Goal: Task Accomplishment & Management: Use online tool/utility

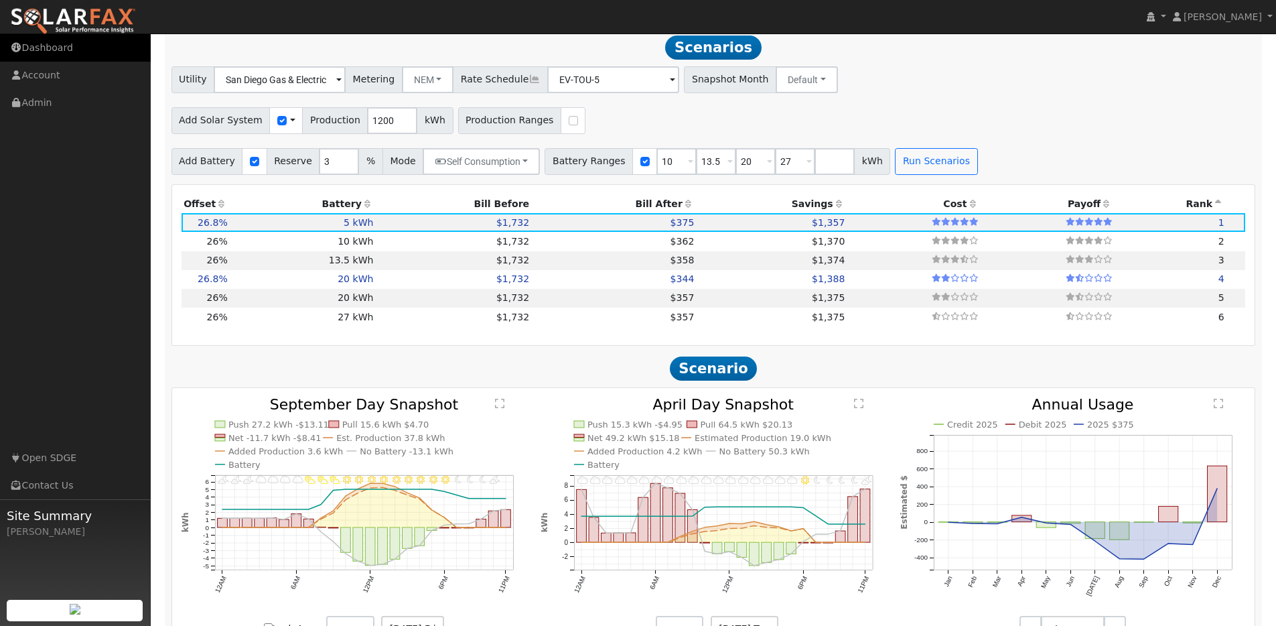
click at [48, 49] on link "Dashboard" at bounding box center [75, 47] width 151 height 27
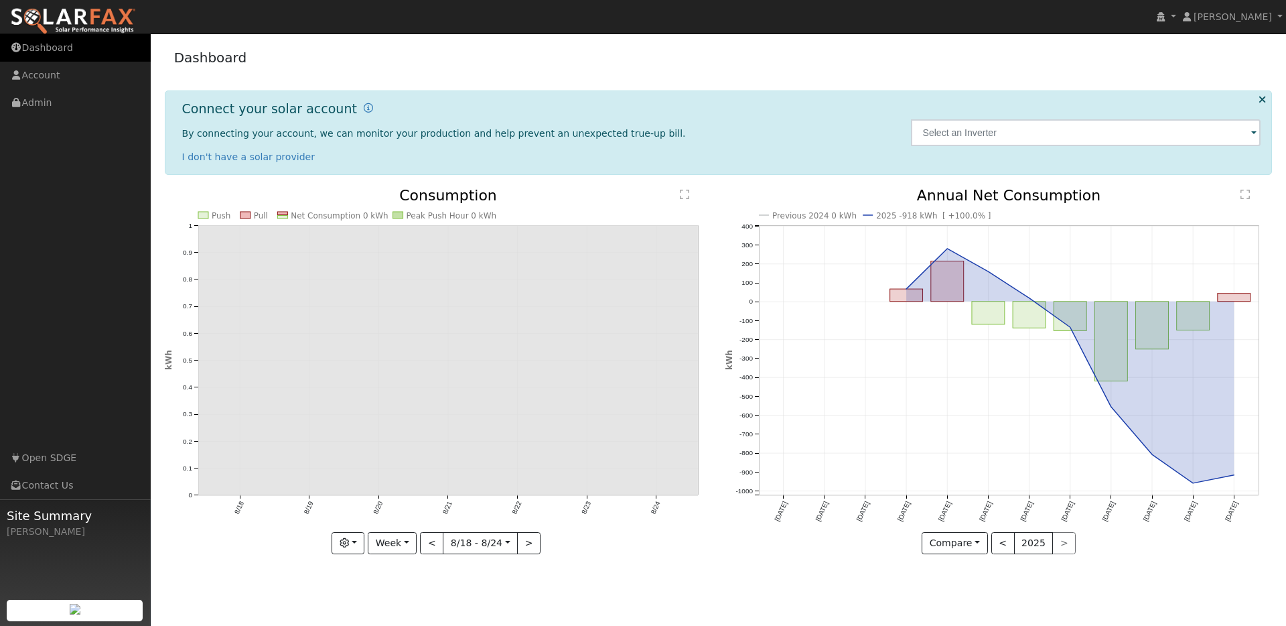
click at [56, 50] on link "Dashboard" at bounding box center [75, 47] width 151 height 27
click at [1210, 22] on link "[PERSON_NAME]" at bounding box center [1232, 16] width 107 height 33
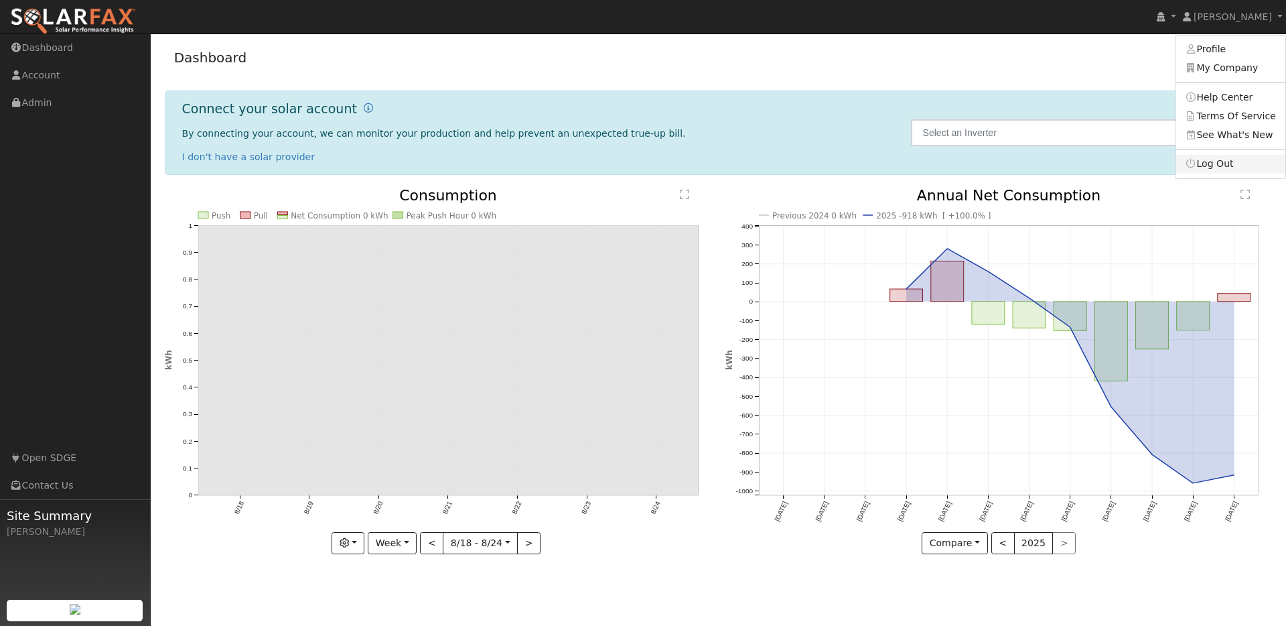
click at [1216, 166] on link "Log Out" at bounding box center [1230, 164] width 110 height 19
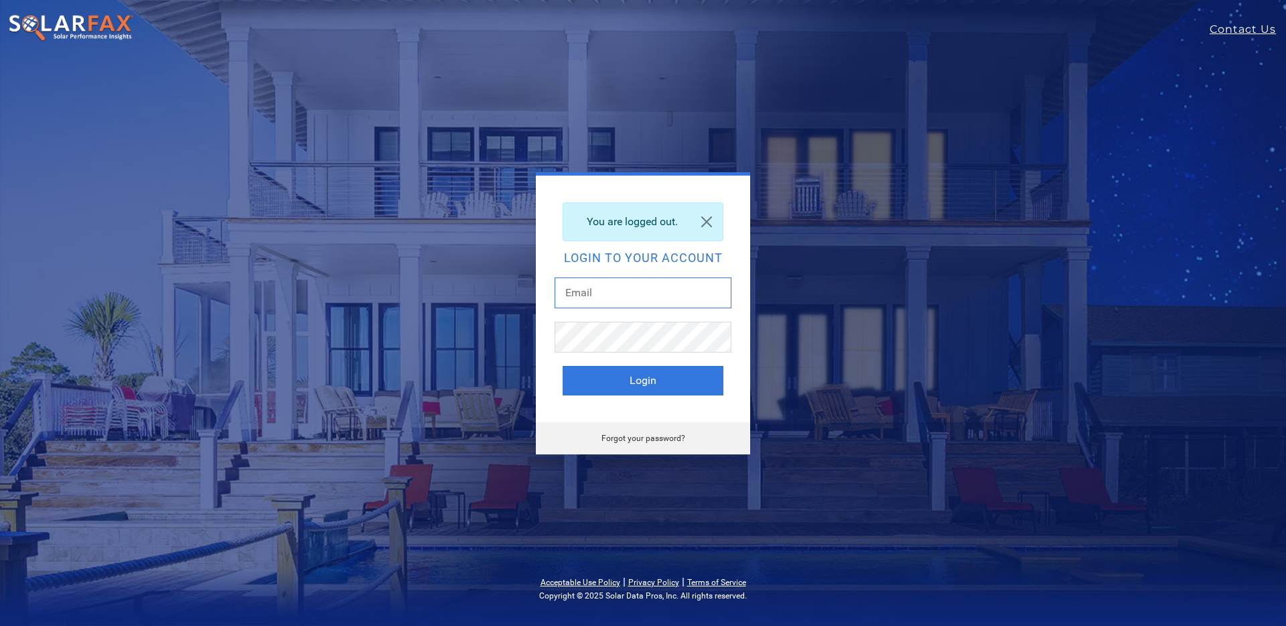
type input "[PERSON_NAME][EMAIL_ADDRESS][DOMAIN_NAME]"
click at [618, 386] on button "Login" at bounding box center [643, 380] width 161 height 29
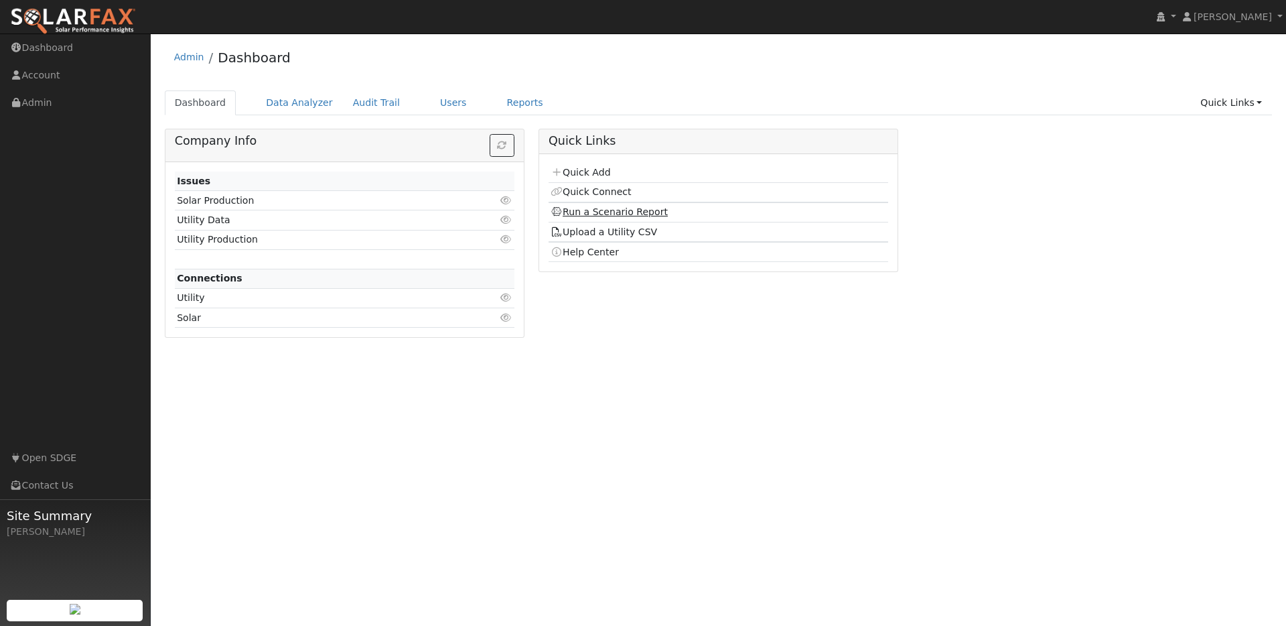
click at [592, 214] on link "Run a Scenario Report" at bounding box center [609, 211] width 117 height 11
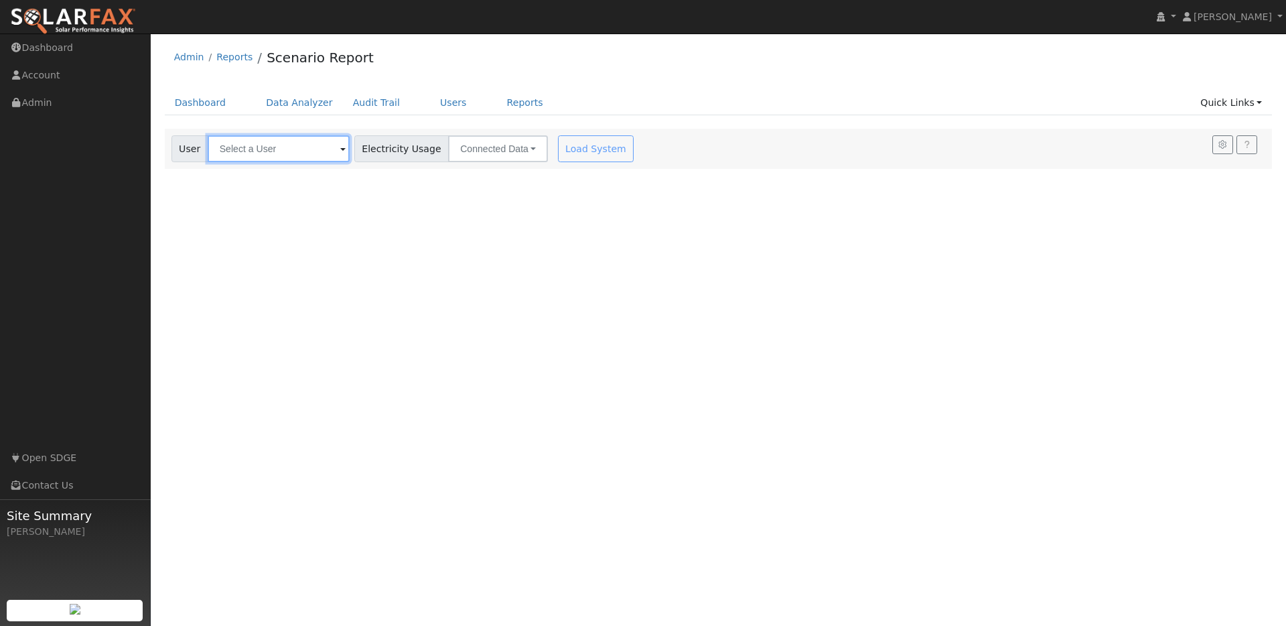
click at [258, 145] on input "text" at bounding box center [279, 148] width 142 height 27
type input "f"
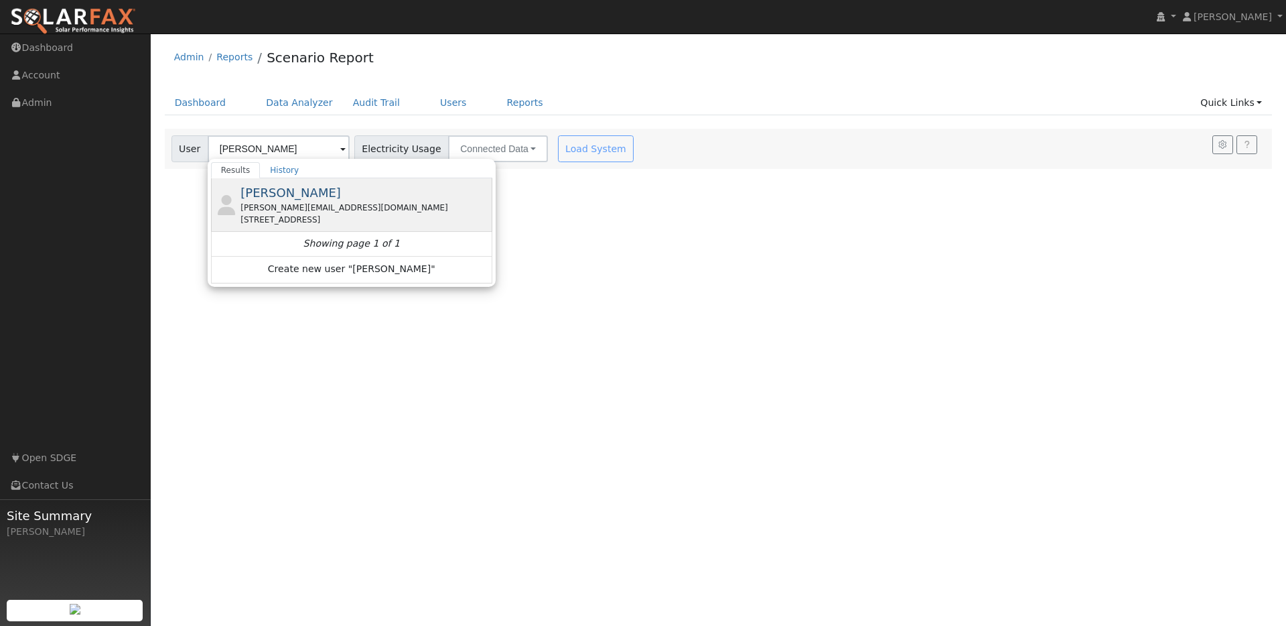
click at [273, 190] on span "[PERSON_NAME]" at bounding box center [290, 193] width 100 height 14
type input "[PERSON_NAME]"
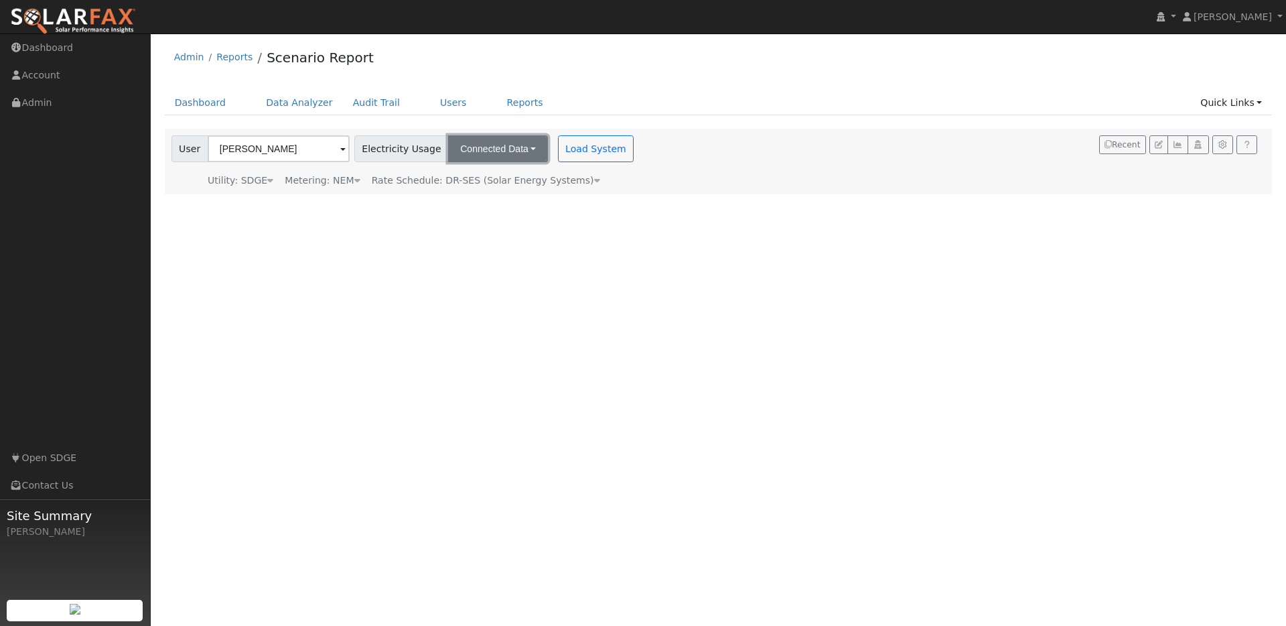
click at [500, 143] on button "Connected Data" at bounding box center [498, 148] width 100 height 27
click at [498, 215] on link "CSV Data" at bounding box center [499, 216] width 95 height 19
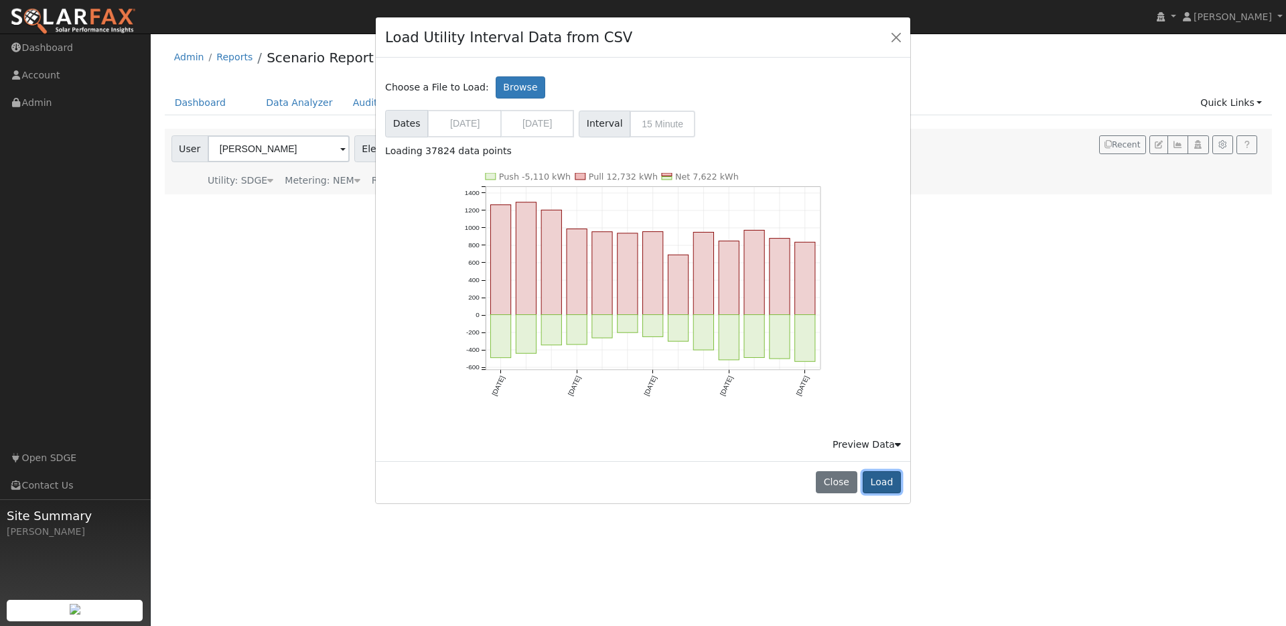
click at [889, 482] on button "Load" at bounding box center [882, 482] width 38 height 23
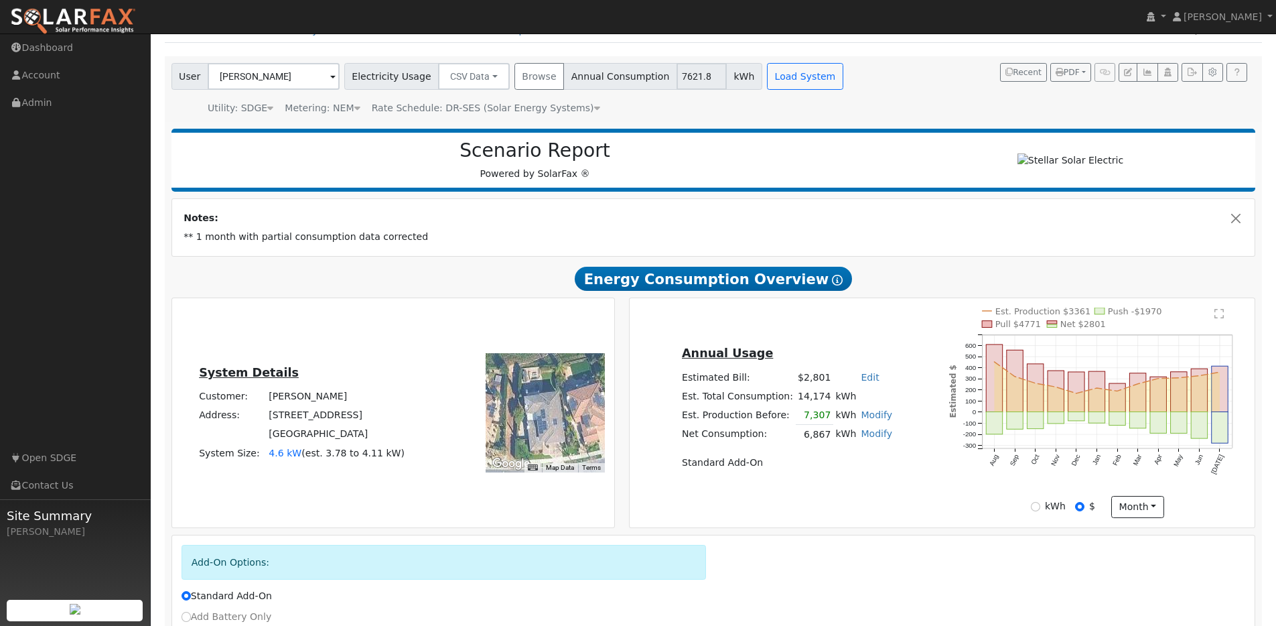
scroll to position [211, 0]
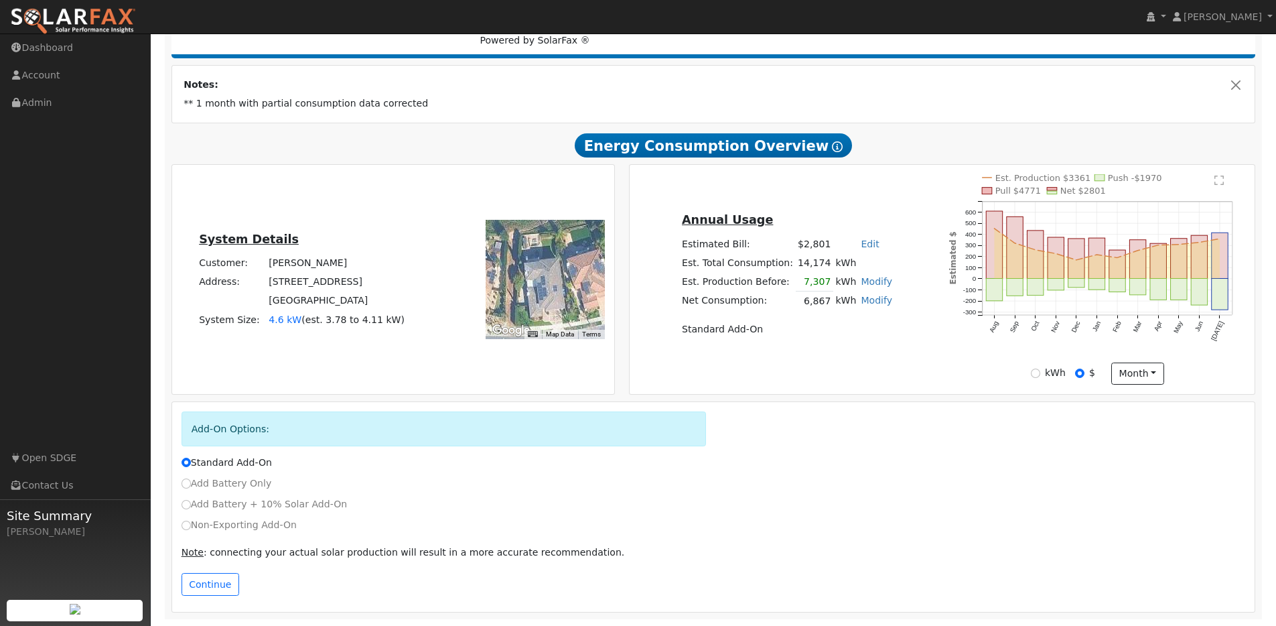
click at [184, 529] on label "Non-Exporting Add-On" at bounding box center [238, 525] width 115 height 14
click at [184, 529] on input "Non-Exporting Add-On" at bounding box center [185, 524] width 9 height 9
radio input "true"
radio input "false"
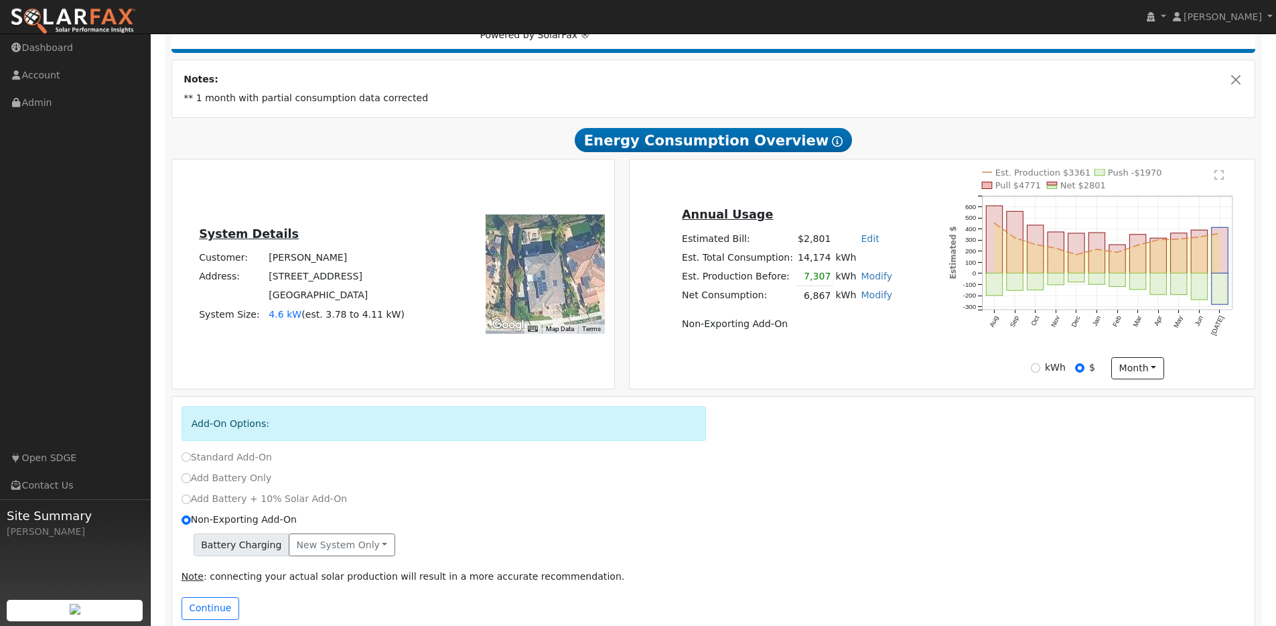
drag, startPoint x: 369, startPoint y: 533, endPoint x: 364, endPoint y: 542, distance: 10.8
click at [369, 533] on div "Non-Exporting Add-On" at bounding box center [713, 522] width 1078 height 21
click at [193, 614] on button "Continue" at bounding box center [210, 608] width 58 height 23
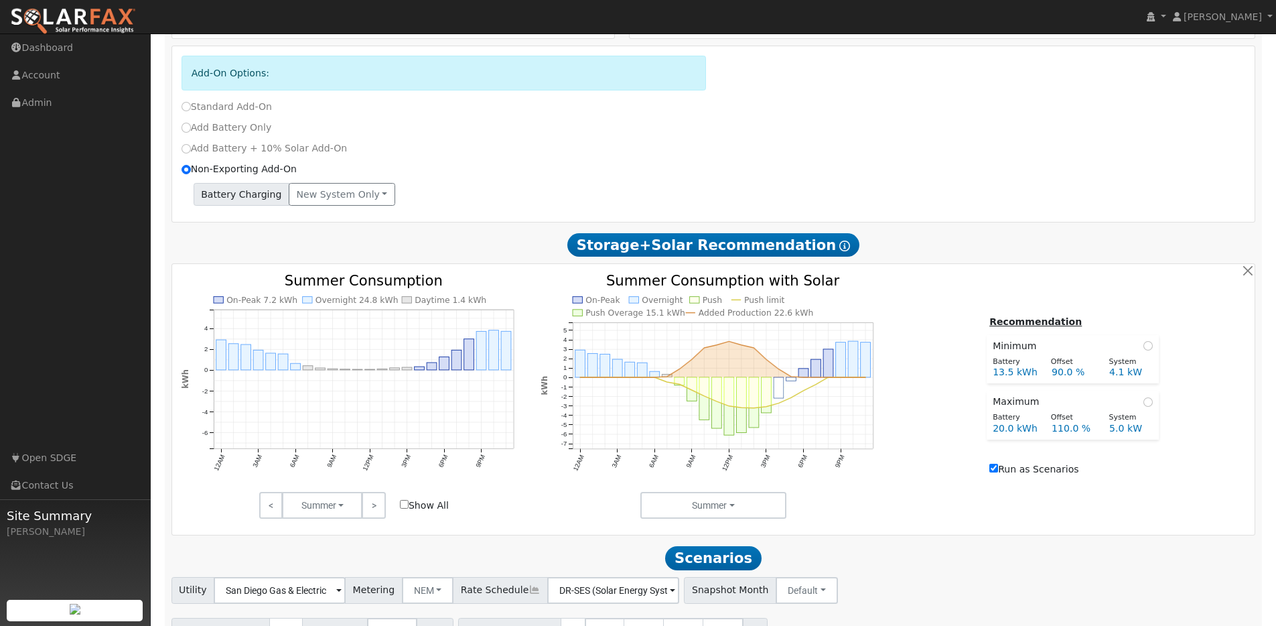
scroll to position [640, 0]
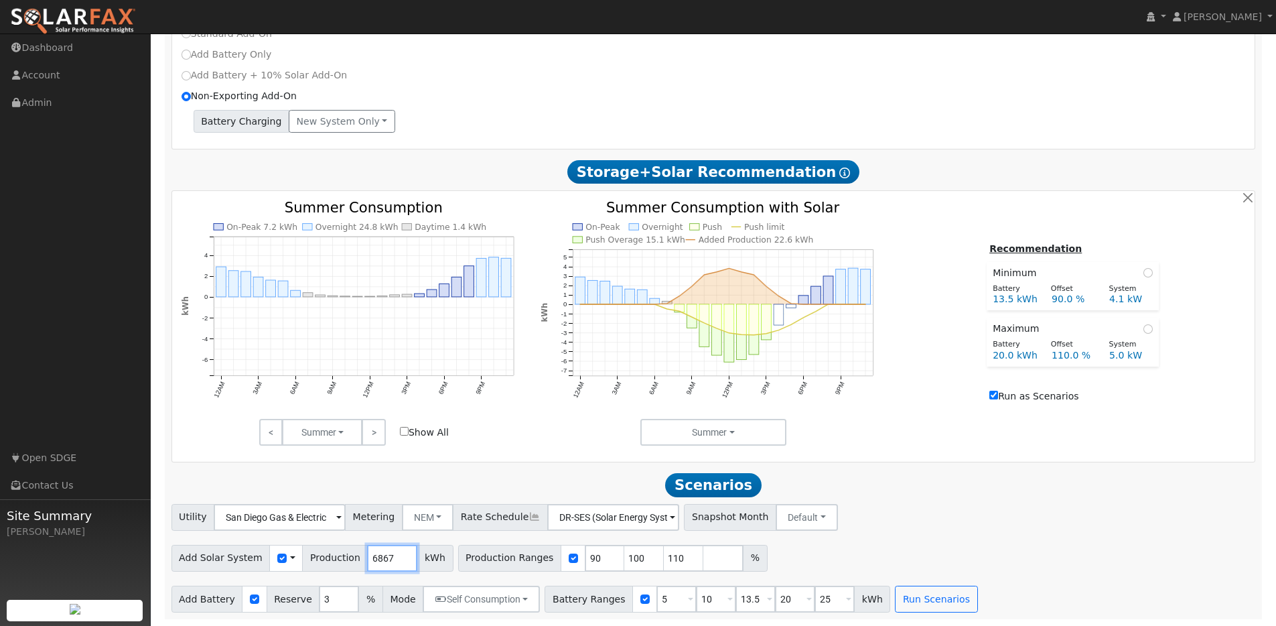
click at [382, 555] on input "6867" at bounding box center [392, 557] width 50 height 27
type input "9500"
click at [569, 559] on input "checkbox" at bounding box center [573, 557] width 9 height 9
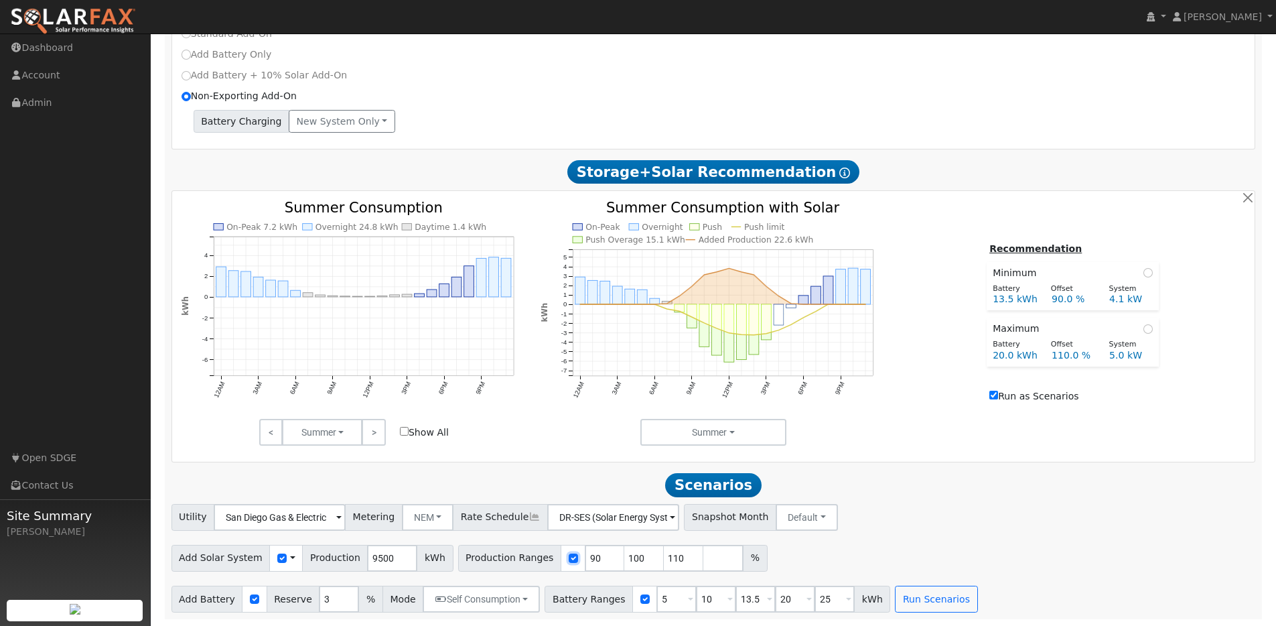
checkbox input "false"
click at [640, 598] on input "checkbox" at bounding box center [644, 598] width 9 height 9
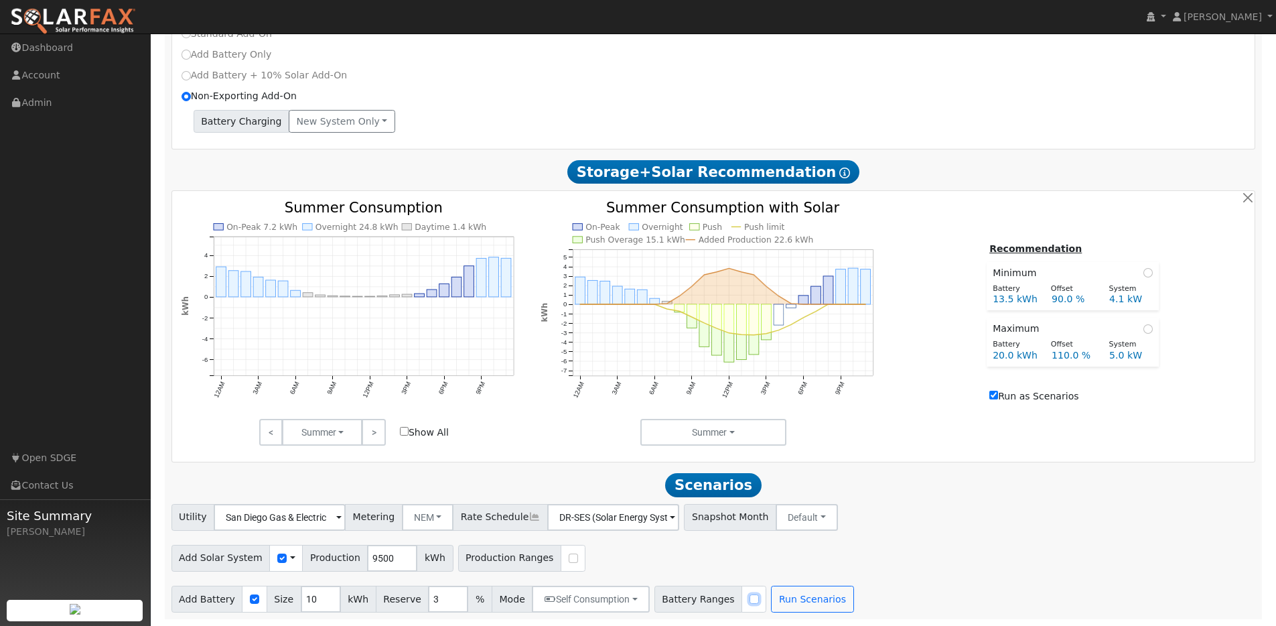
click at [749, 598] on input "checkbox" at bounding box center [753, 598] width 9 height 9
checkbox input "true"
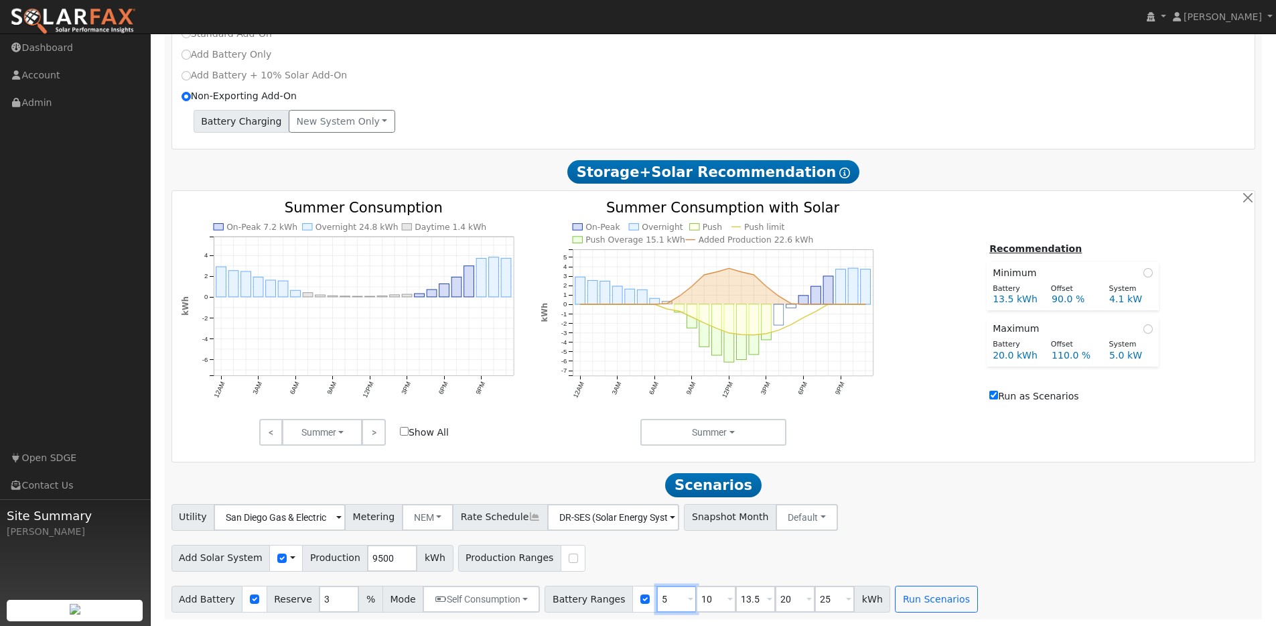
click at [674, 601] on input "5" at bounding box center [676, 598] width 40 height 27
type input "10"
type input "13.5"
type input "20"
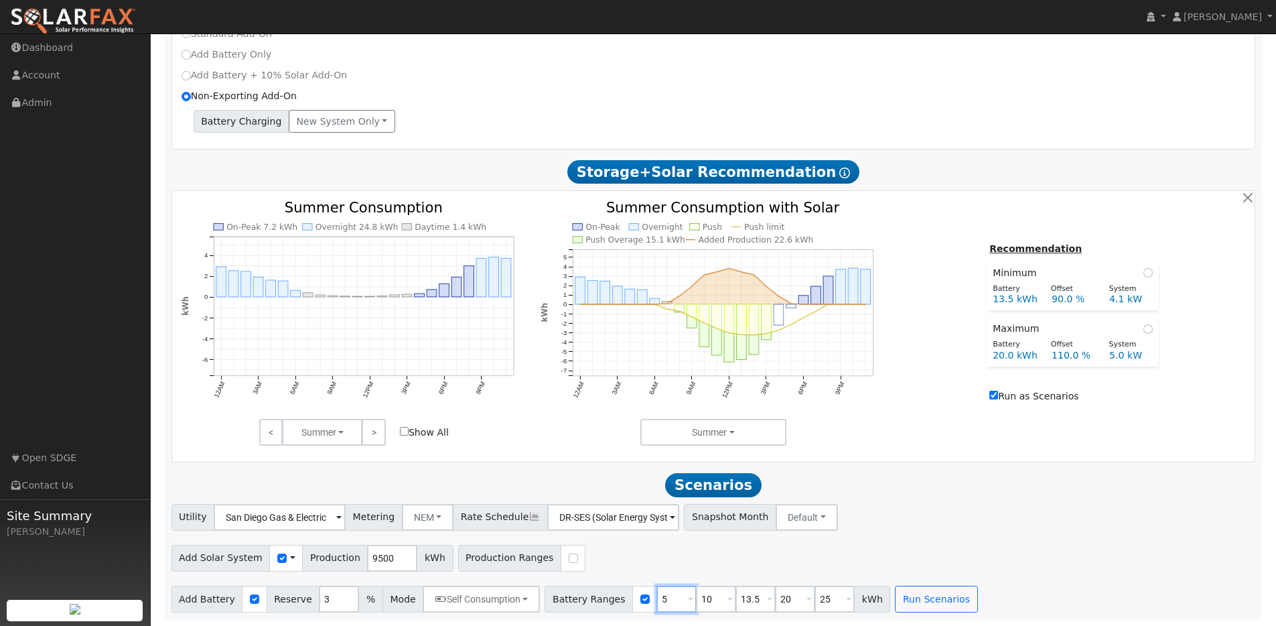
type input "25"
type input "10"
type input "15"
click at [887, 598] on button "Run Scenarios" at bounding box center [896, 598] width 82 height 27
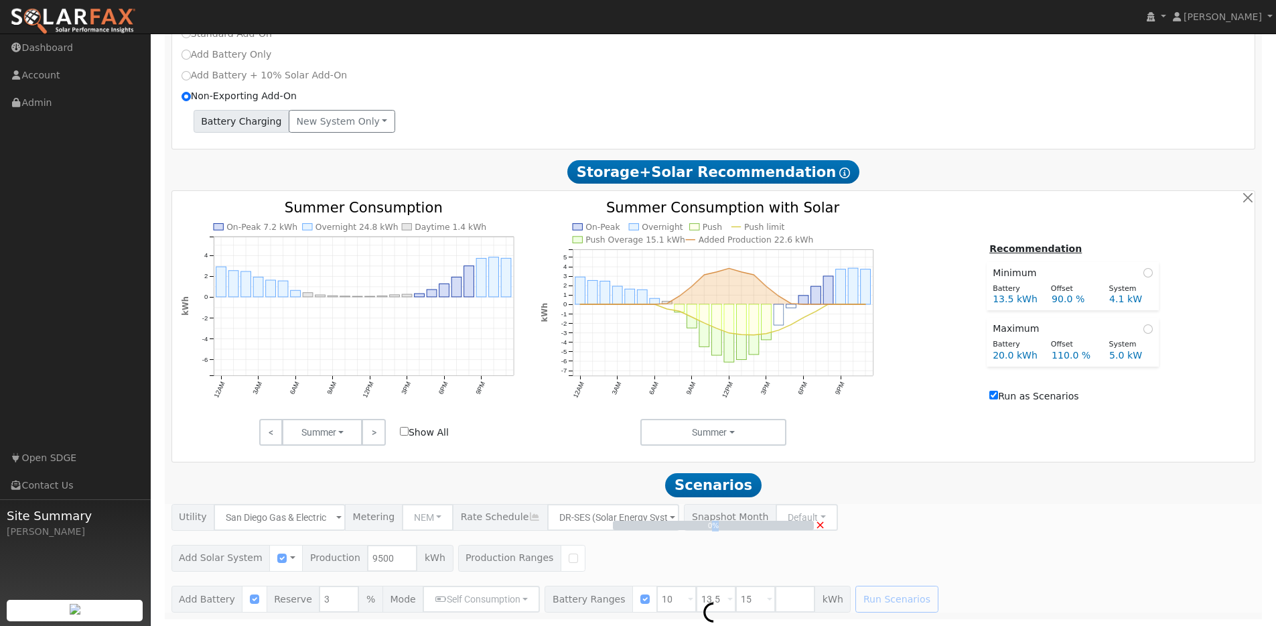
click at [887, 598] on div "0% ×" at bounding box center [713, 558] width 1098 height 108
type input "6.3"
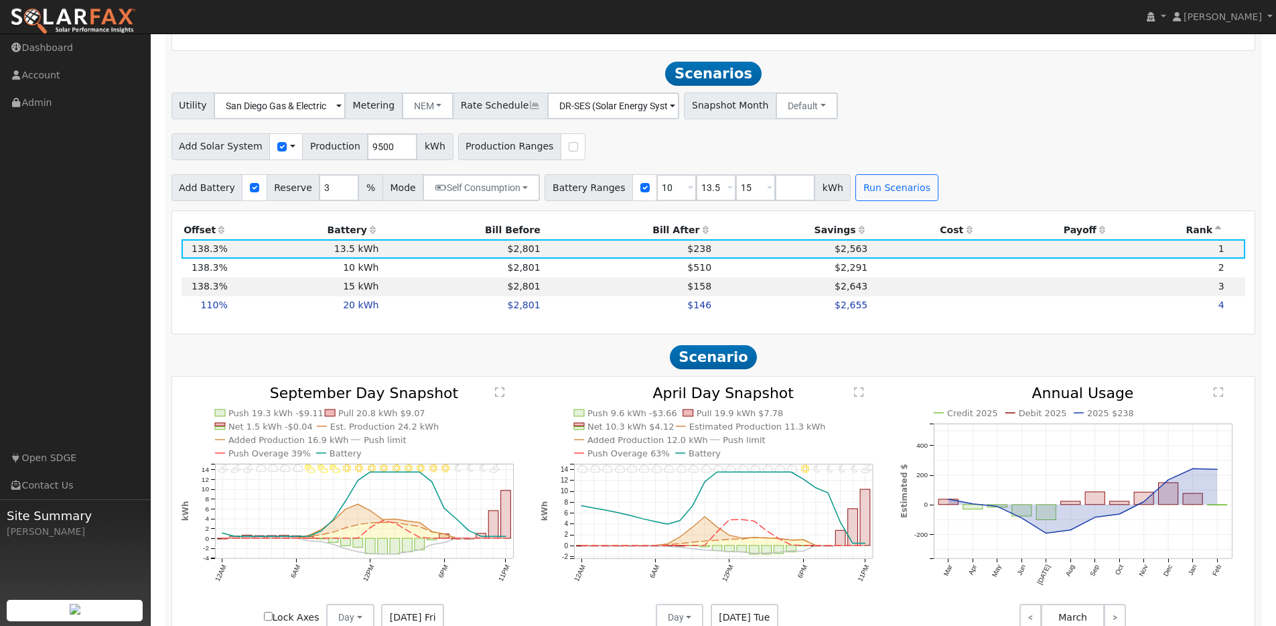
scroll to position [1072, 0]
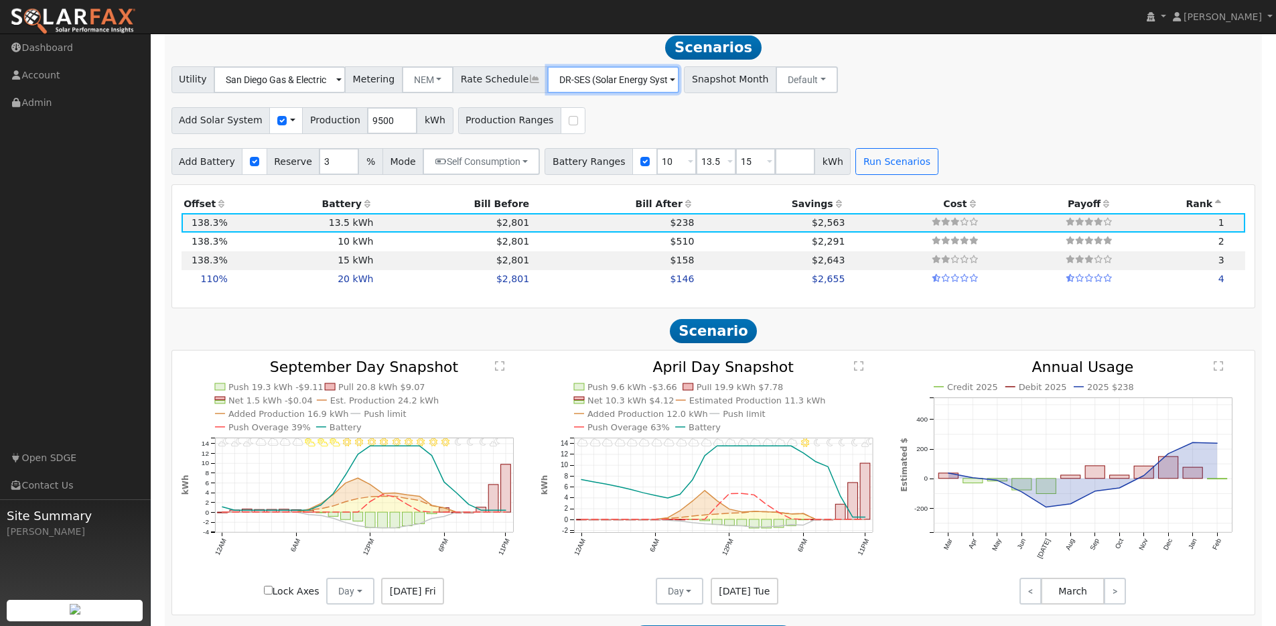
click at [346, 88] on input "DR-SES (Solar Energy Systems)" at bounding box center [280, 79] width 132 height 27
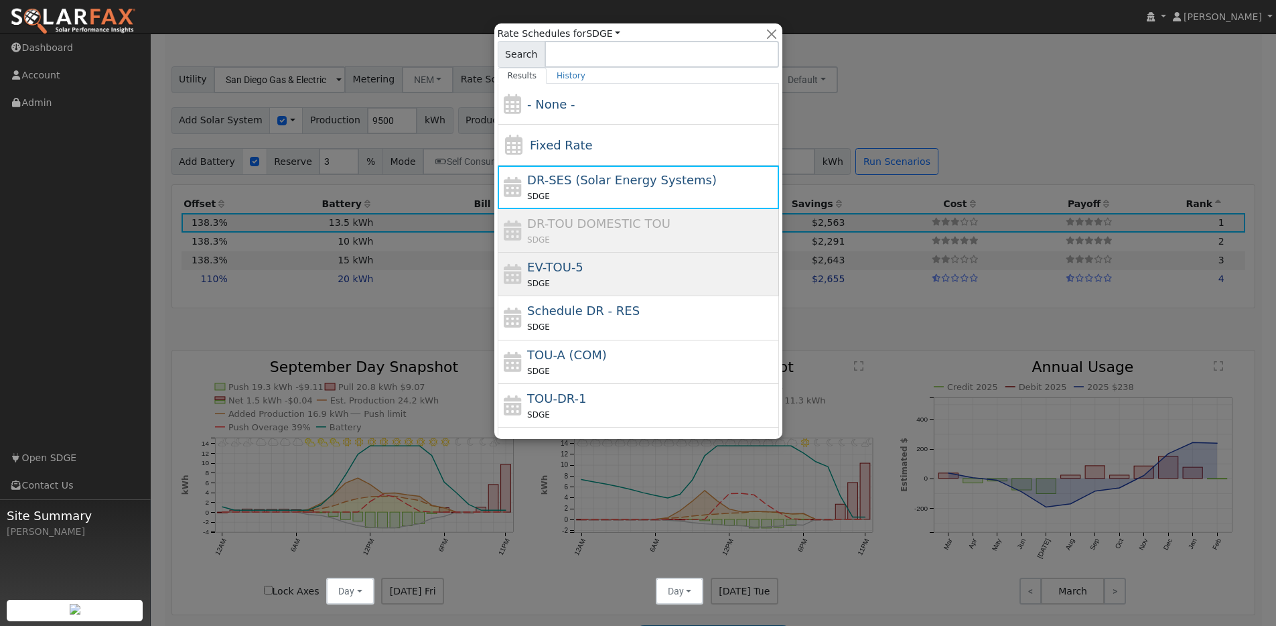
click at [611, 273] on div "EV-TOU-5 SDGE" at bounding box center [651, 274] width 248 height 32
type input "EV-TOU-5"
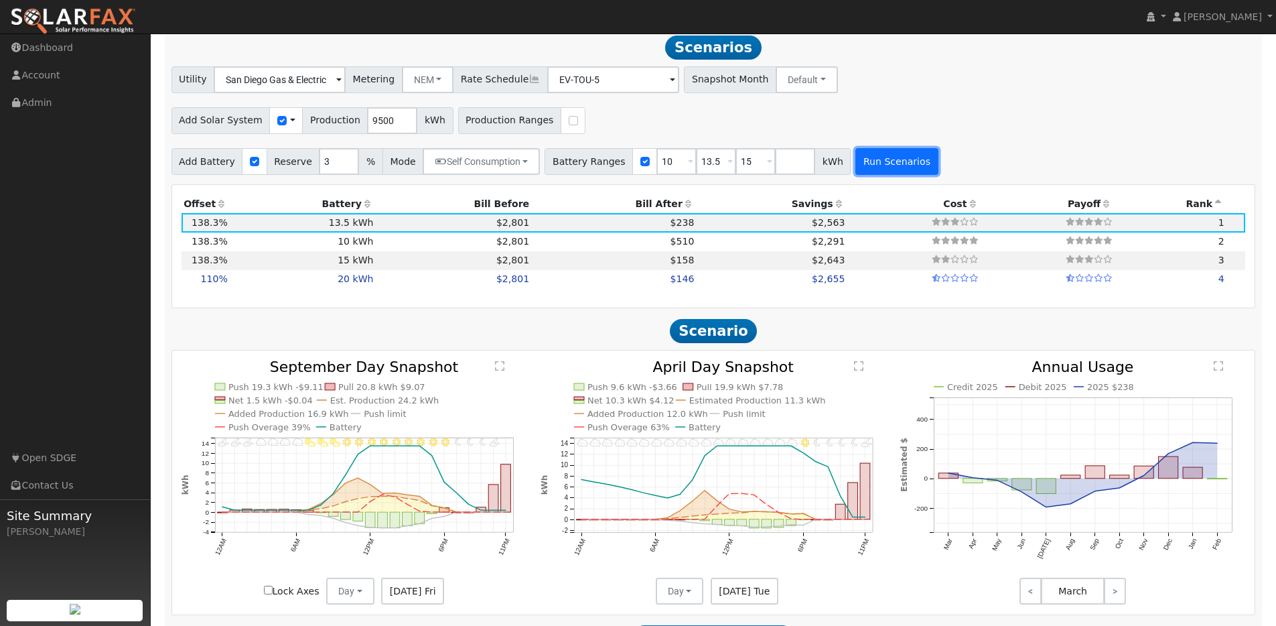
click at [897, 166] on button "Run Scenarios" at bounding box center [896, 161] width 82 height 27
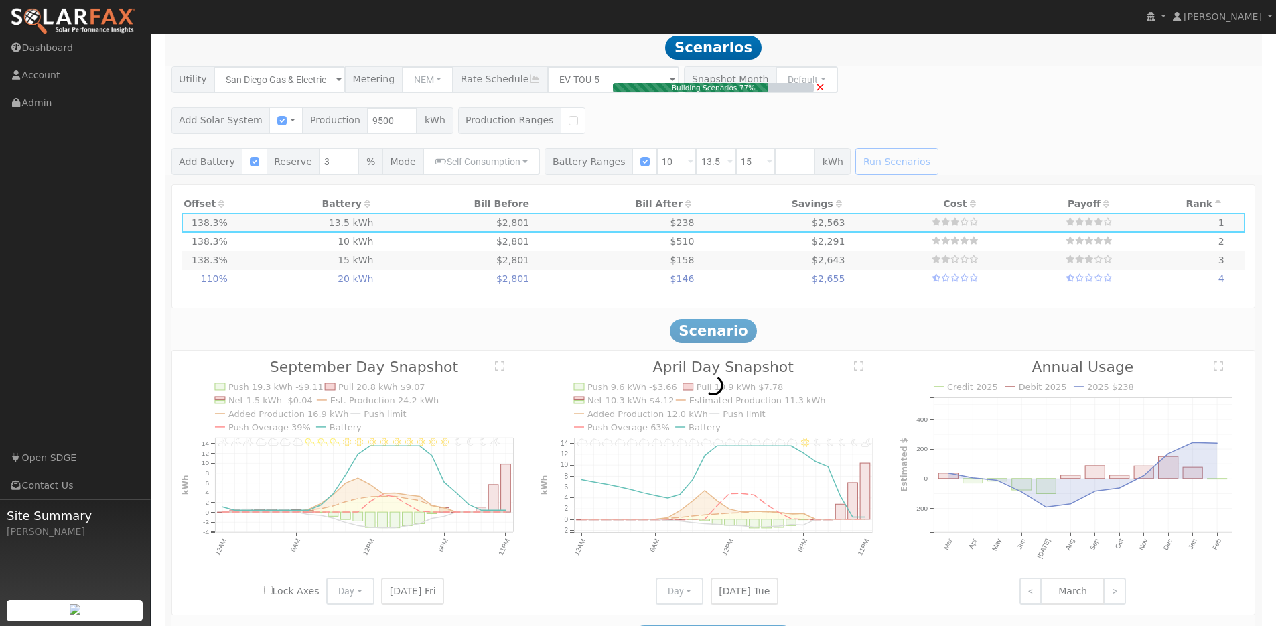
type input "$13,000"
type input "$8,650"
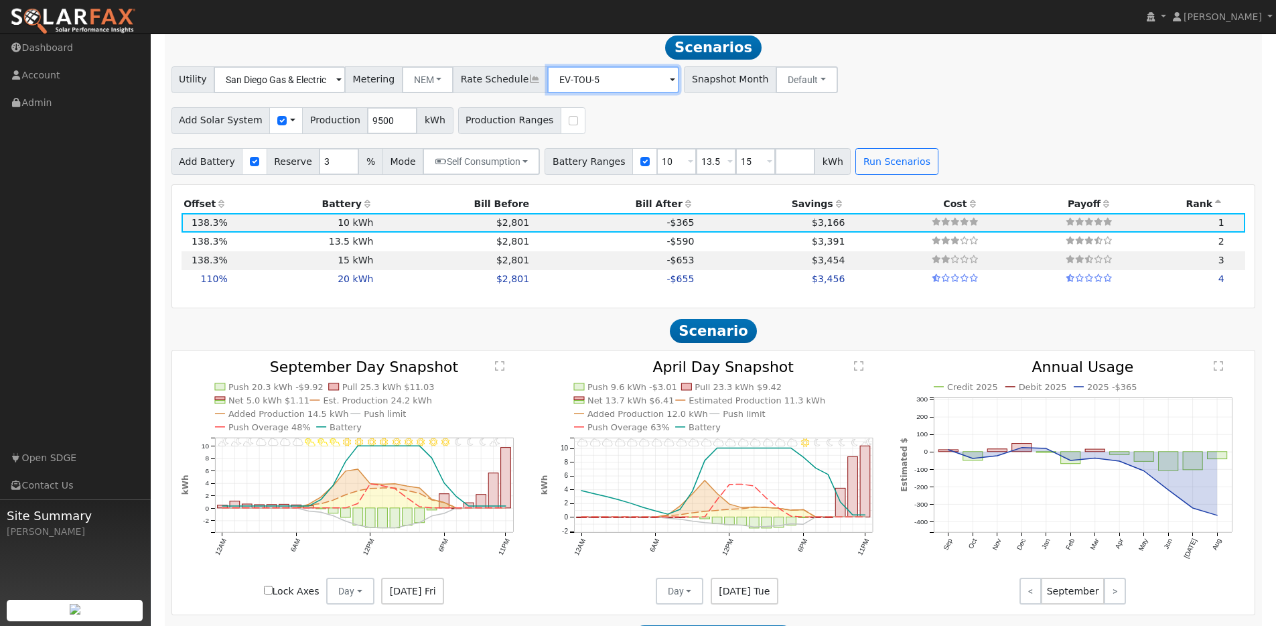
click at [346, 84] on input "EV-TOU-5" at bounding box center [280, 79] width 132 height 27
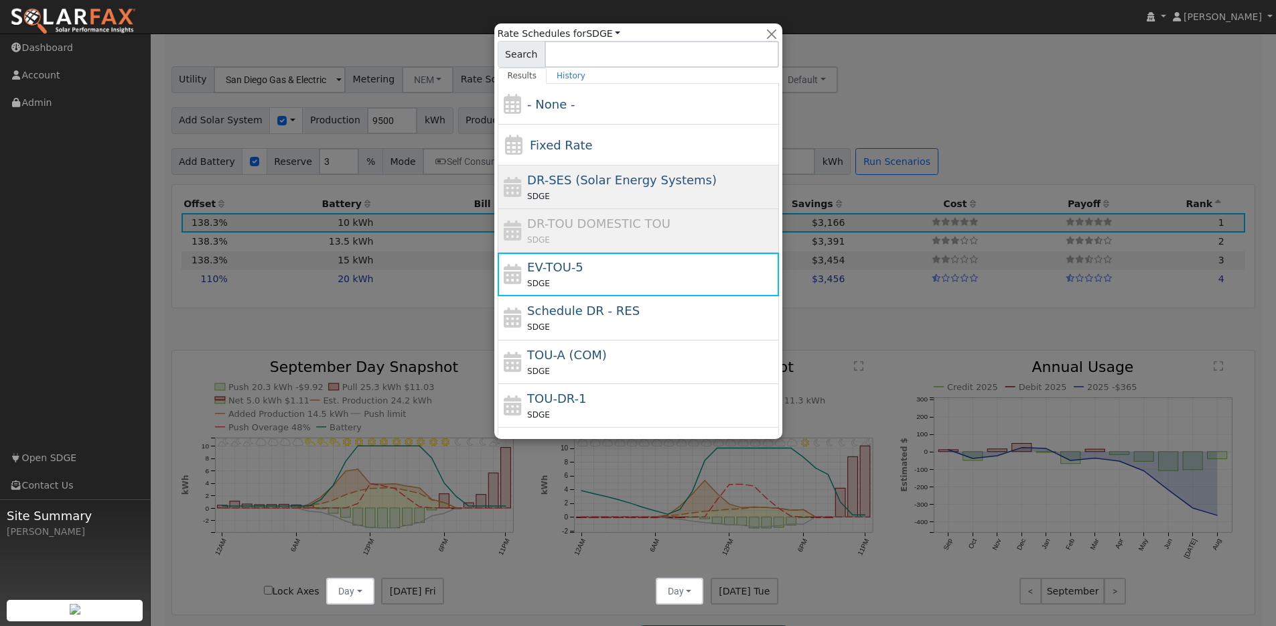
click at [573, 173] on span "DR-SES (Solar Energy Systems)" at bounding box center [622, 180] width 190 height 14
type input "DR-SES (Solar Energy Systems)"
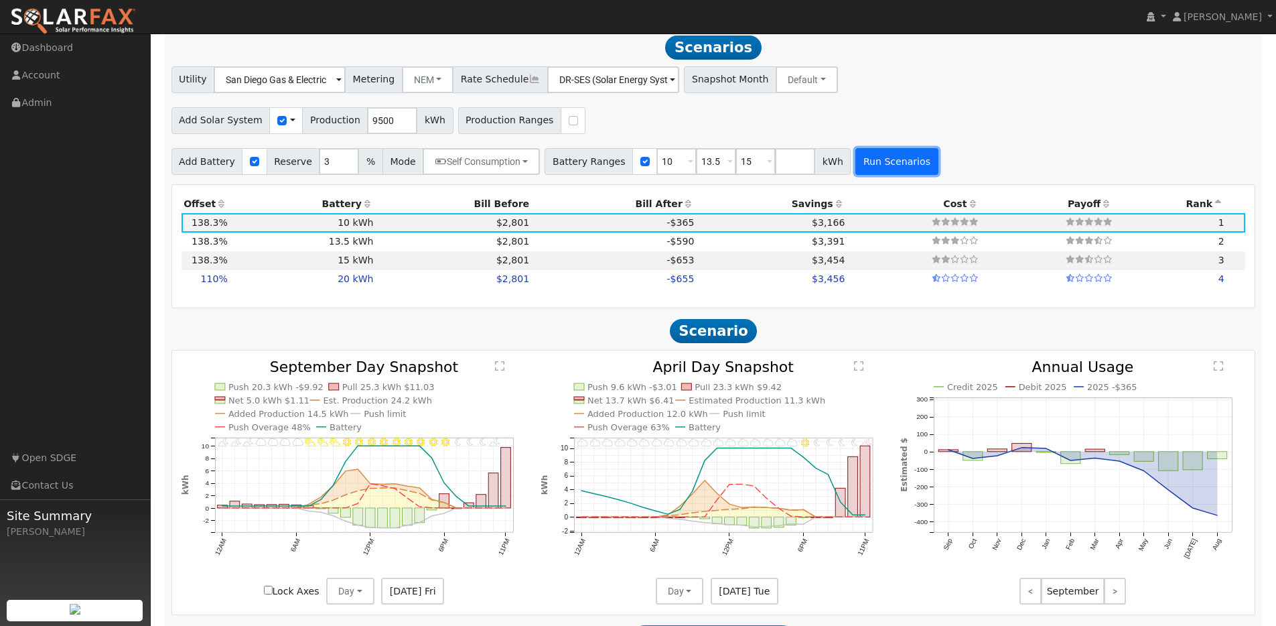
click at [897, 169] on button "Run Scenarios" at bounding box center [896, 161] width 82 height 27
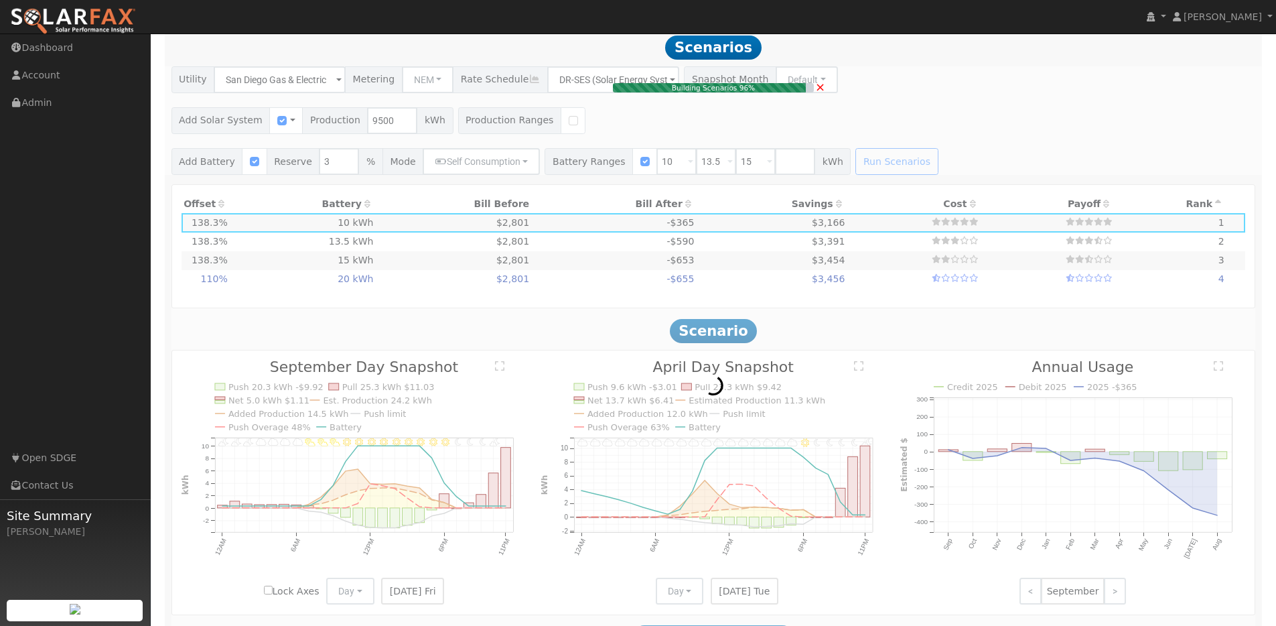
type input "$17,550"
type input "$10,015"
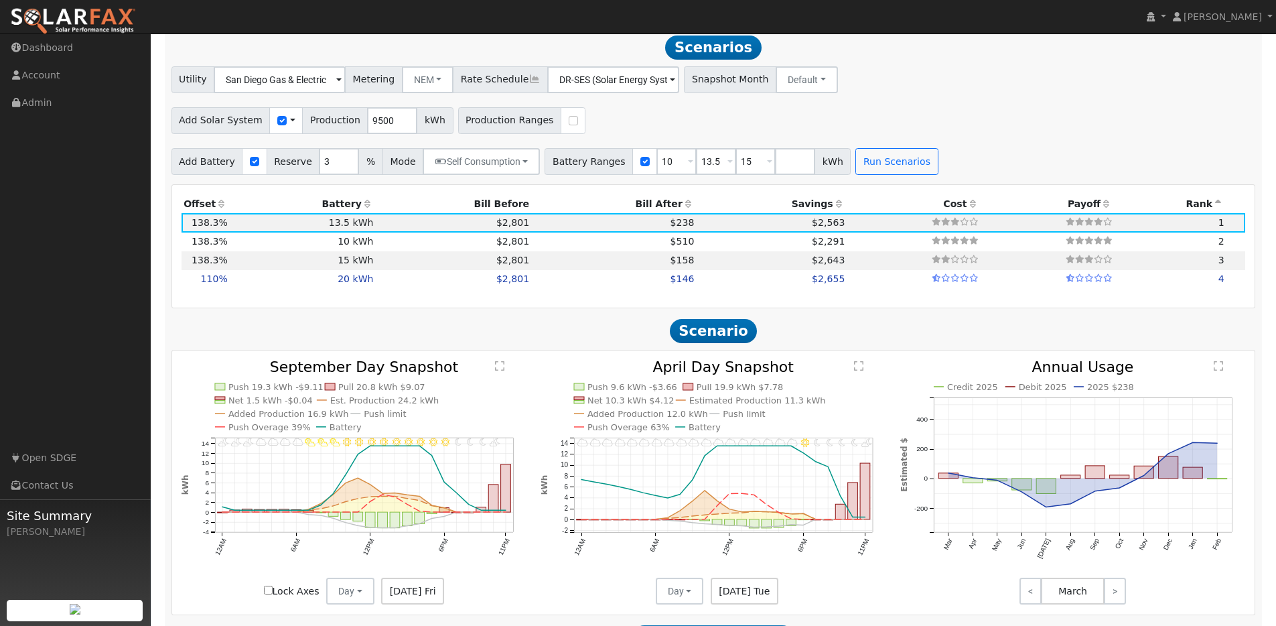
click at [631, 329] on h2 "Scenario" at bounding box center [713, 330] width 1084 height 25
click at [581, 247] on td "$510" at bounding box center [614, 241] width 165 height 19
type input "$13,000"
type input "$8,650"
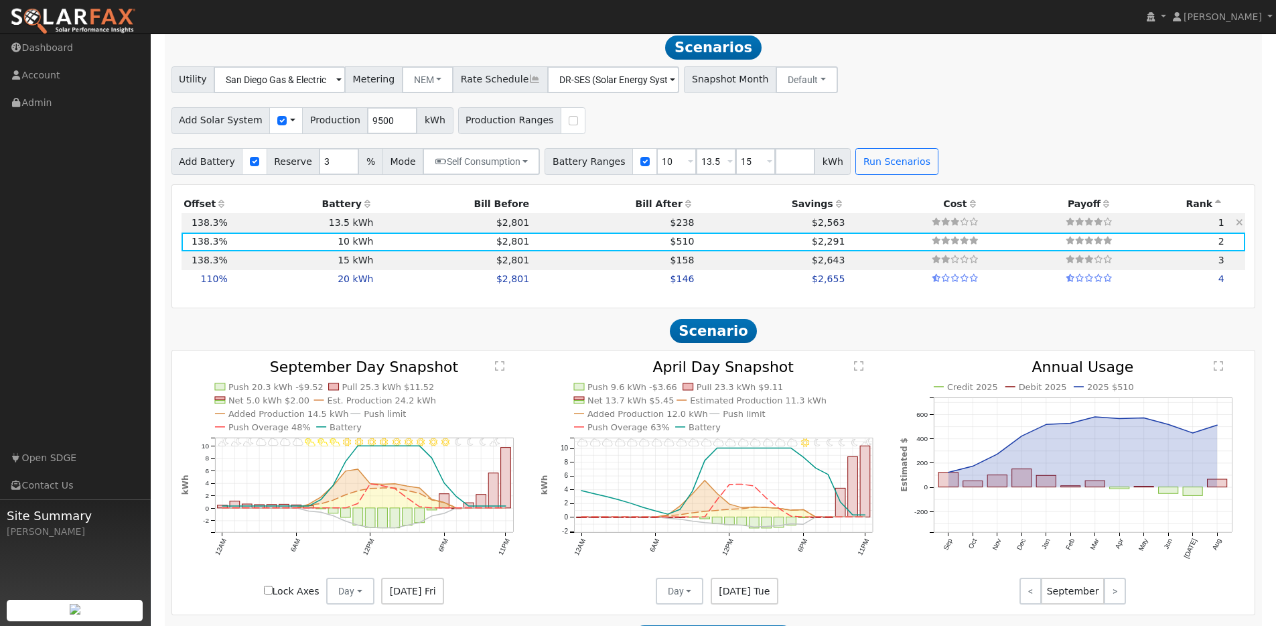
click at [573, 226] on td "$238" at bounding box center [614, 222] width 165 height 19
type input "$17,550"
type input "$10,015"
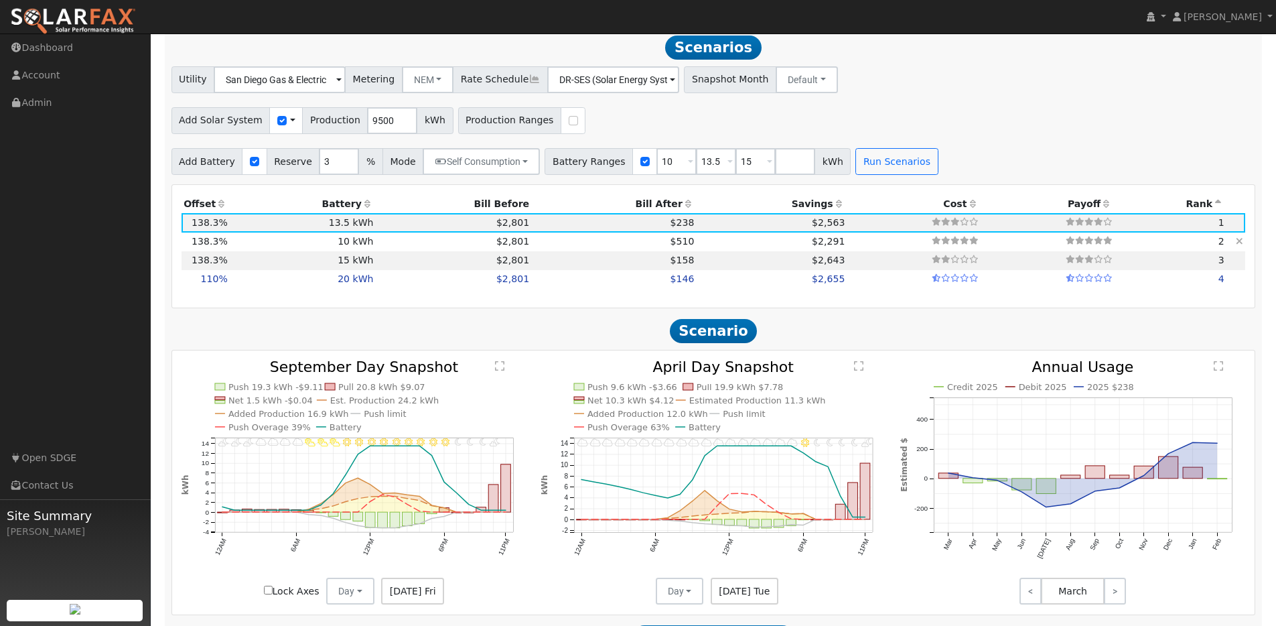
click at [573, 243] on td "$510" at bounding box center [614, 241] width 165 height 19
type input "$13,000"
type input "$8,650"
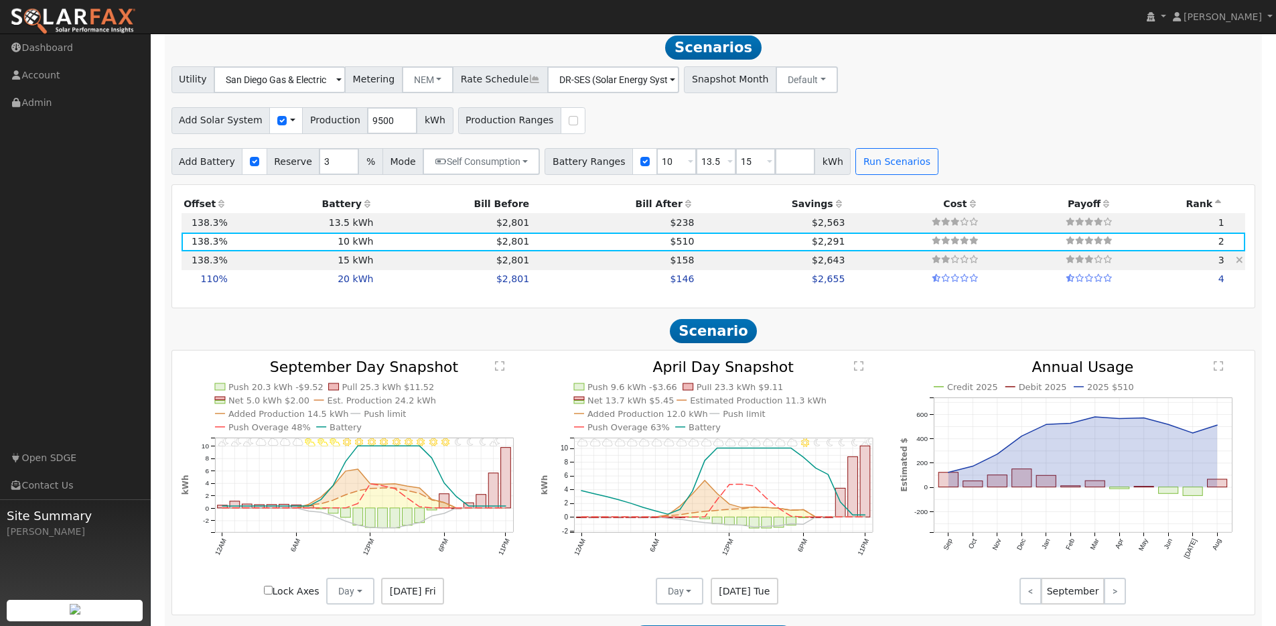
click at [572, 267] on td "$158" at bounding box center [614, 260] width 165 height 19
type input "$19,500"
type input "$10,600"
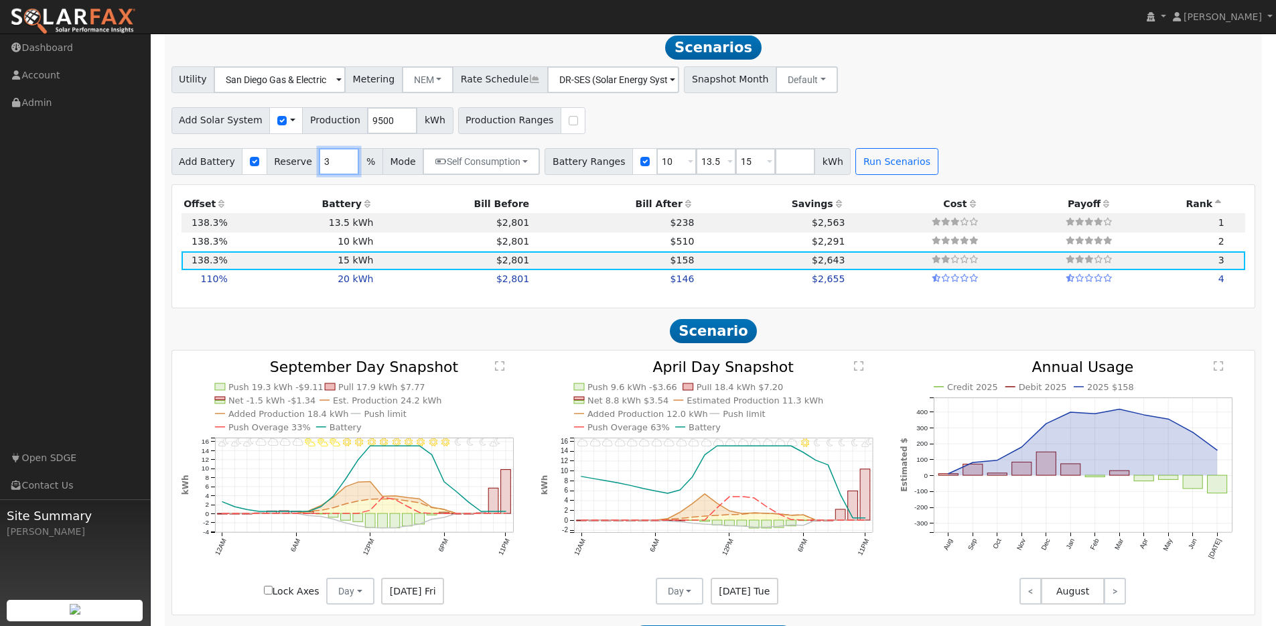
click at [319, 168] on input "3" at bounding box center [339, 161] width 40 height 27
click at [319, 167] on input "3" at bounding box center [339, 161] width 40 height 27
type input "0"
click at [919, 162] on button "Run Scenarios" at bounding box center [896, 161] width 82 height 27
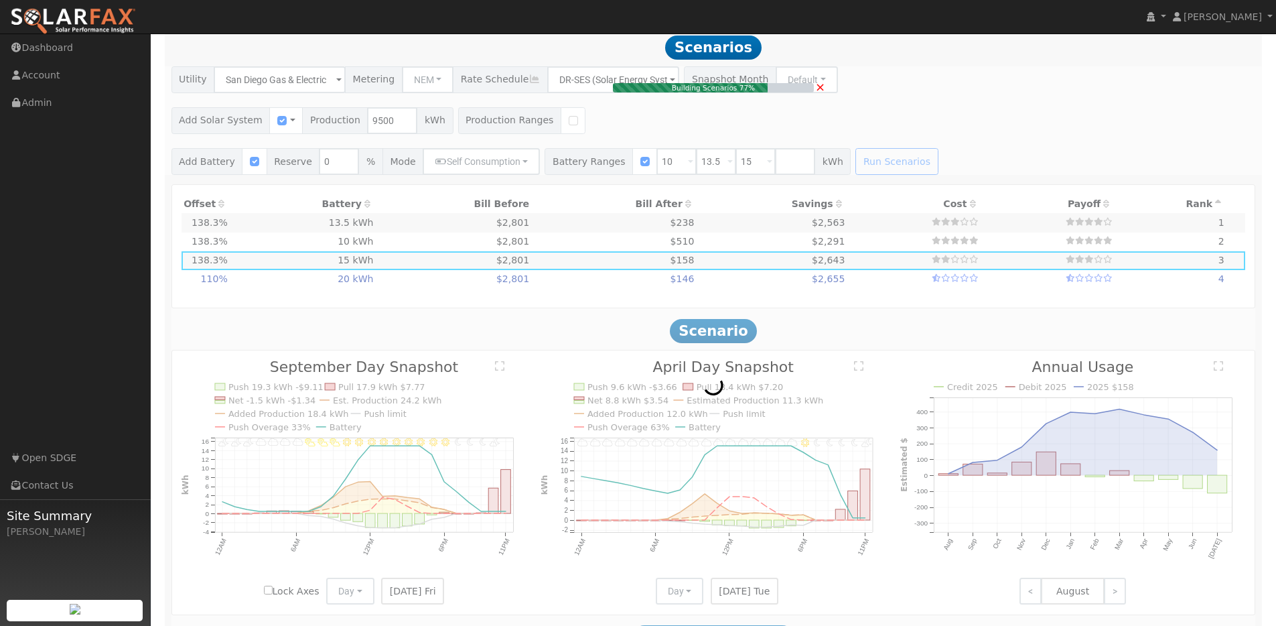
type input "$17,550"
type input "$10,015"
